Goal: Task Accomplishment & Management: Manage account settings

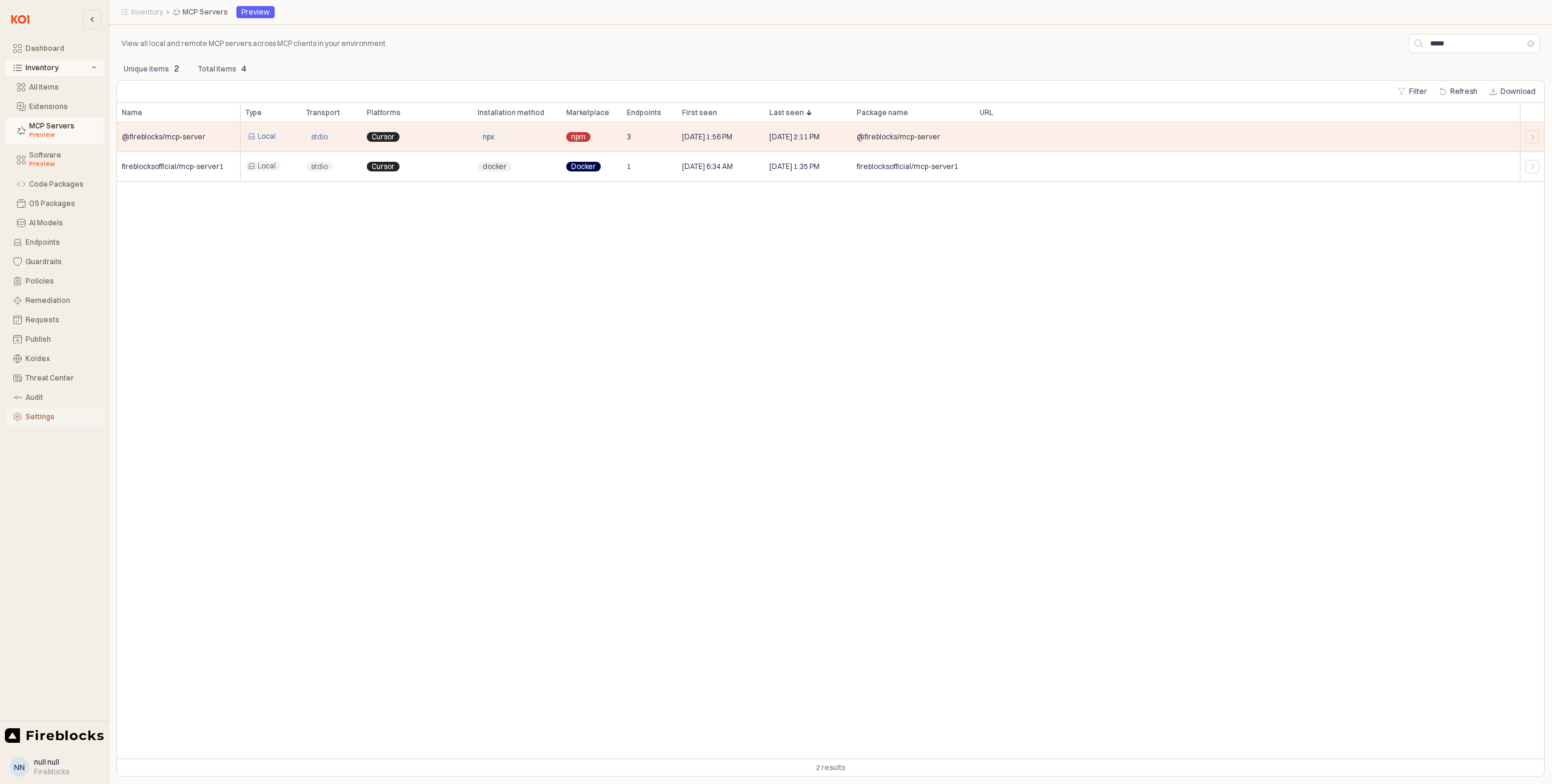
click at [43, 414] on div "Settings" at bounding box center [61, 417] width 71 height 8
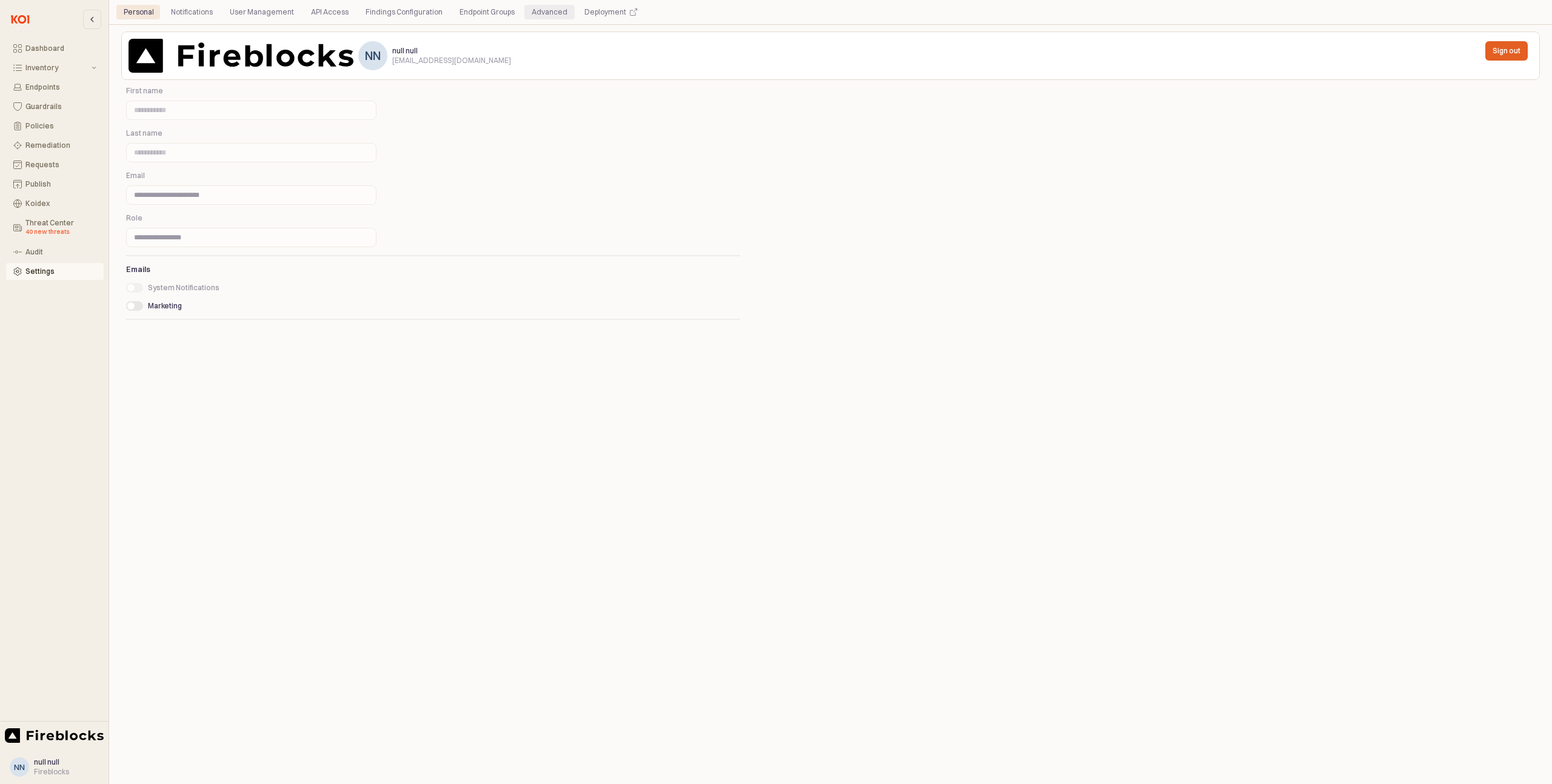
click at [531, 6] on div "Advanced" at bounding box center [549, 12] width 36 height 15
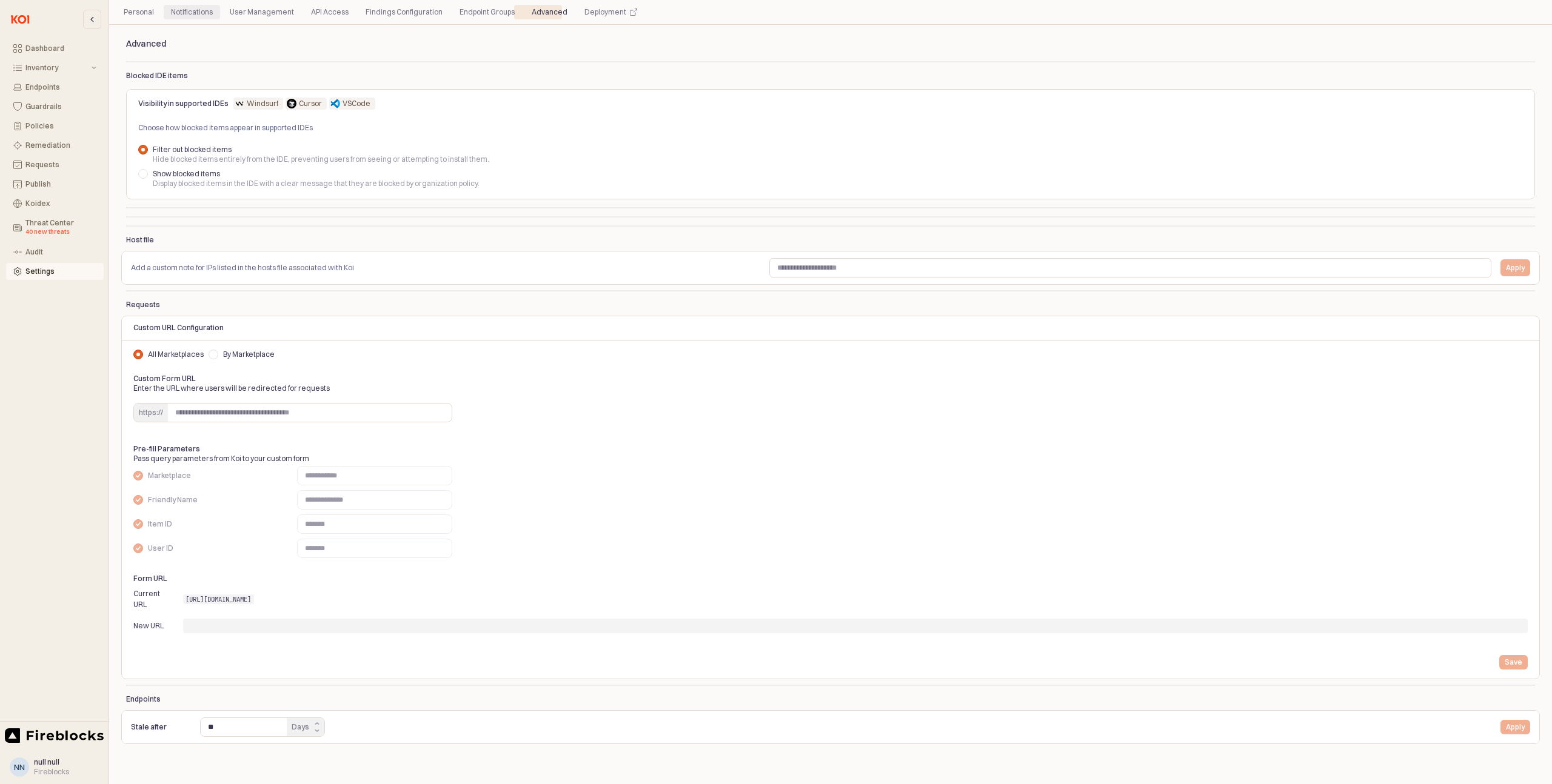
click at [182, 17] on div "Notifications" at bounding box center [192, 12] width 41 height 15
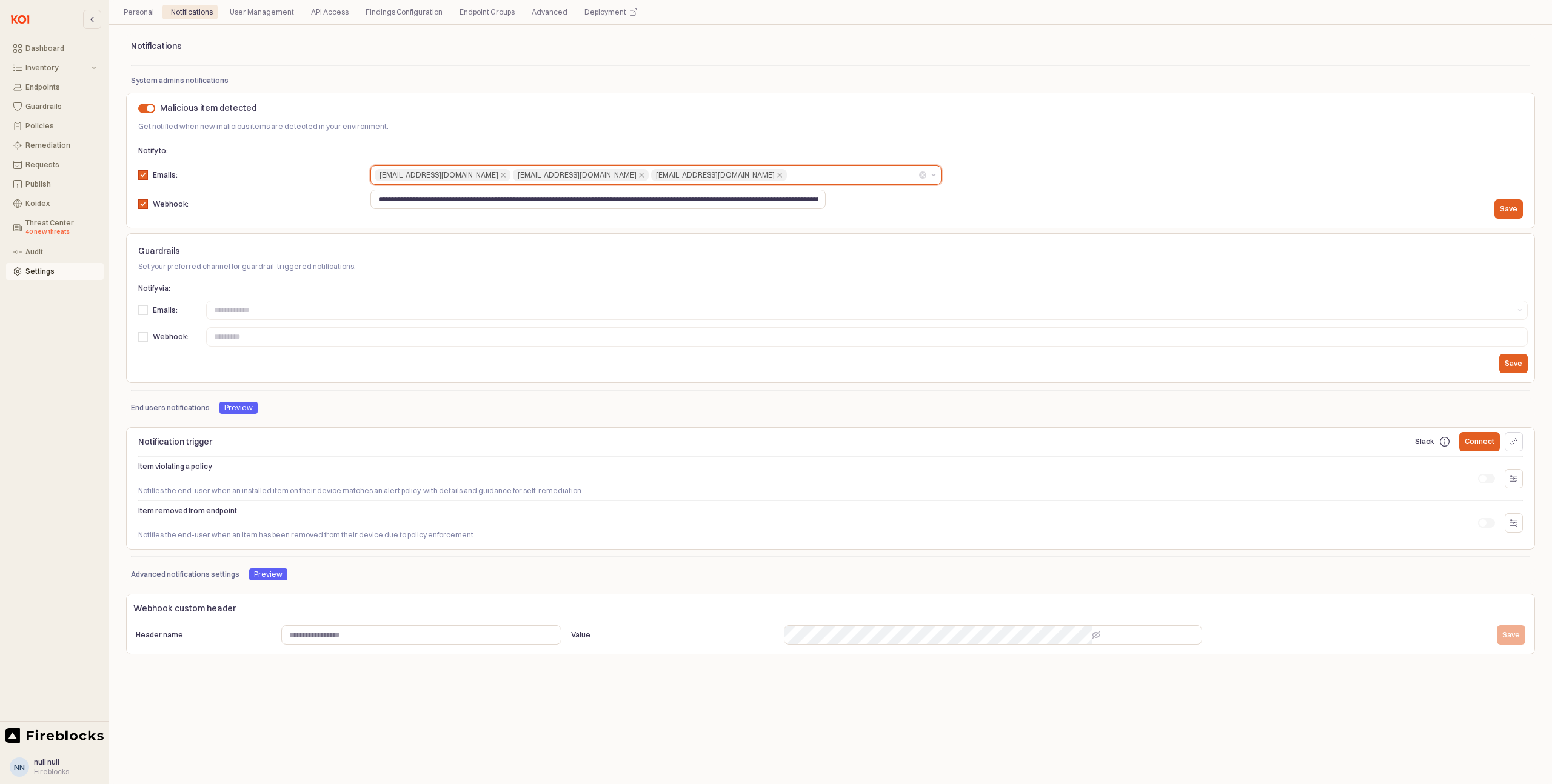
click at [789, 177] on input "Label" at bounding box center [852, 175] width 126 height 12
type input "**********"
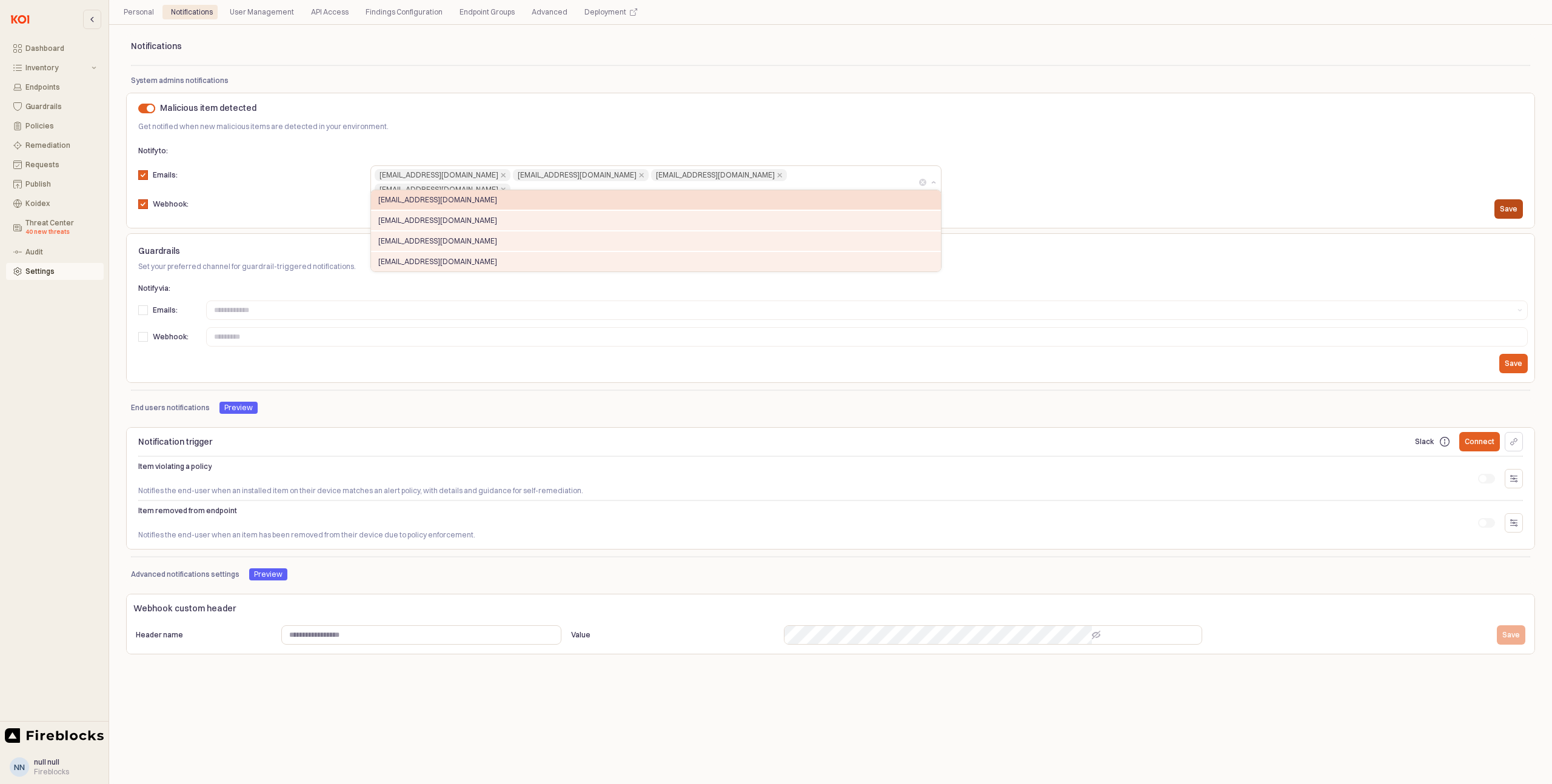
click at [1510, 209] on p "Save" at bounding box center [1508, 209] width 17 height 10
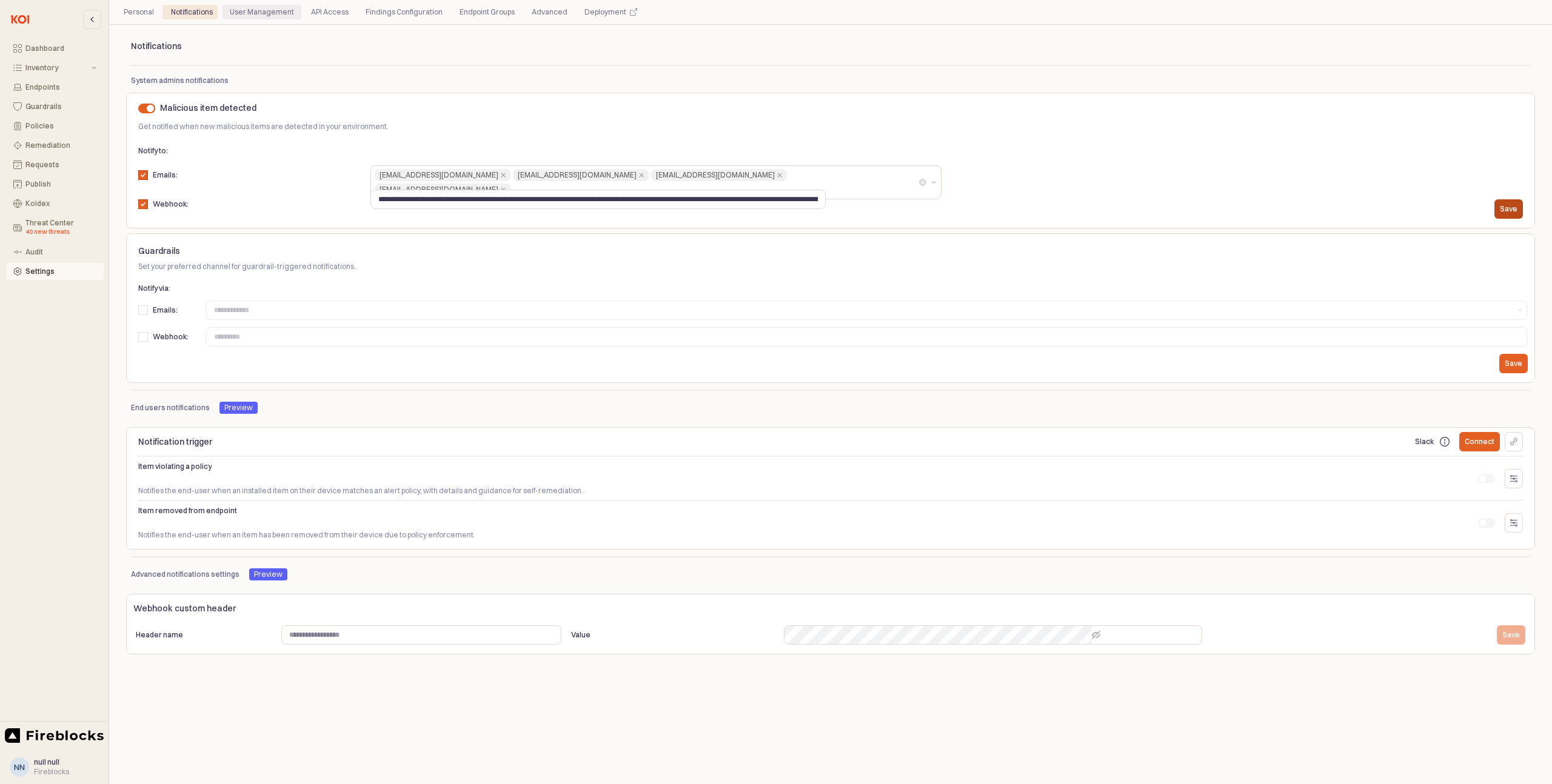
click at [263, 13] on div "User Management" at bounding box center [262, 12] width 65 height 15
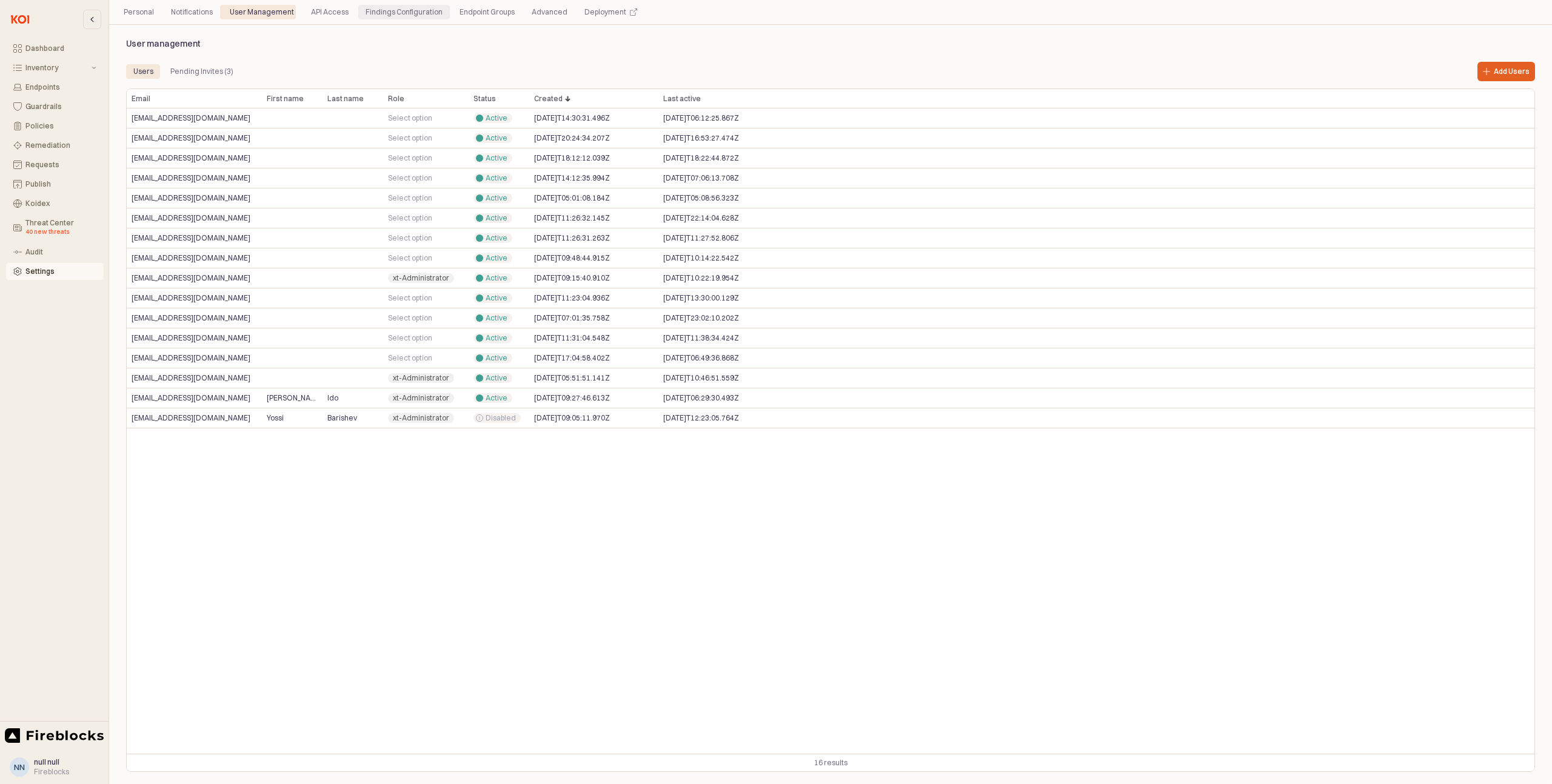
click at [400, 13] on div "Findings Configuration" at bounding box center [404, 12] width 77 height 15
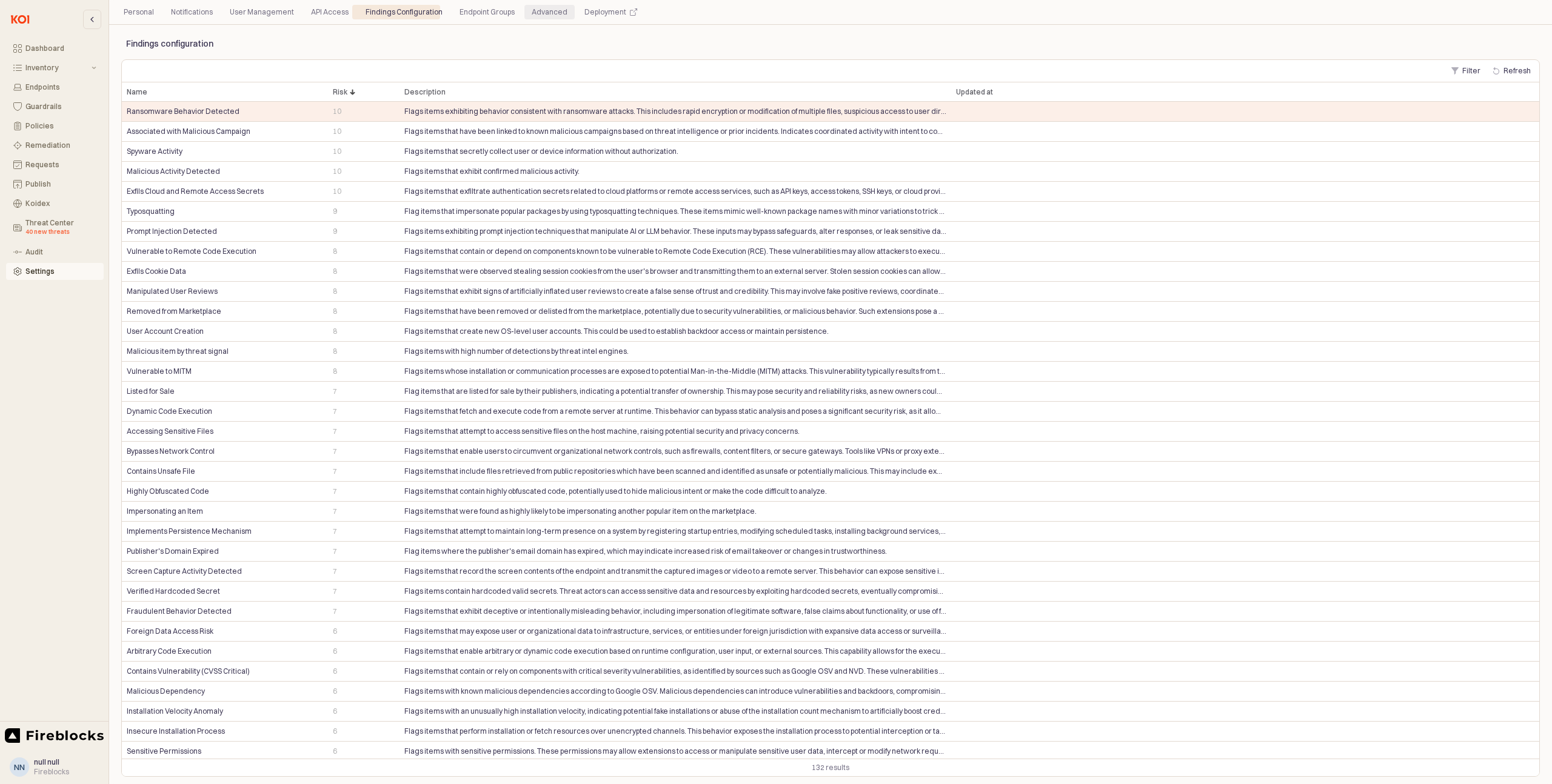
click at [531, 12] on div "Advanced" at bounding box center [549, 12] width 36 height 15
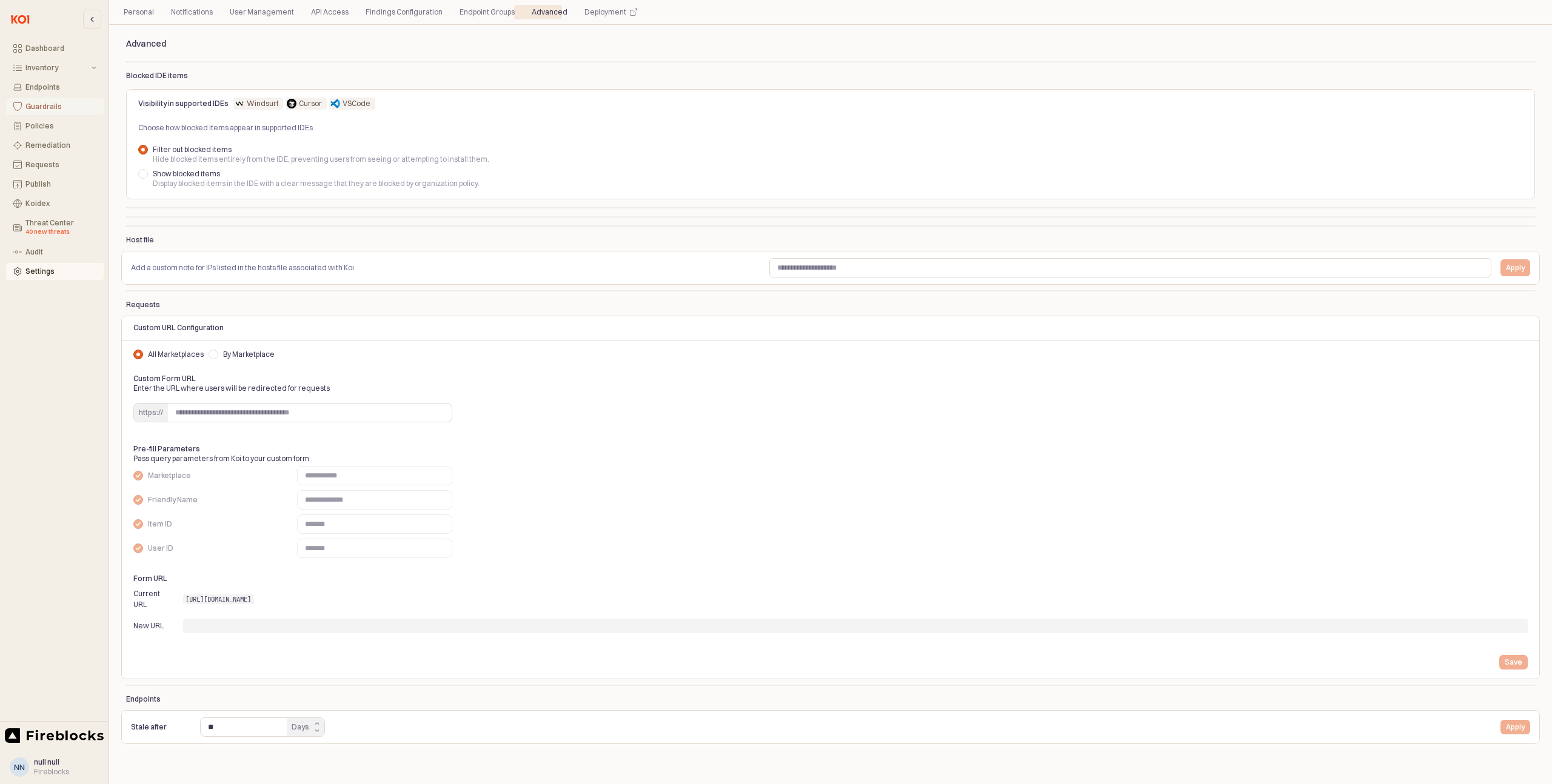
click at [37, 109] on div "Guardrails" at bounding box center [61, 107] width 71 height 8
